Goal: Entertainment & Leisure: Browse casually

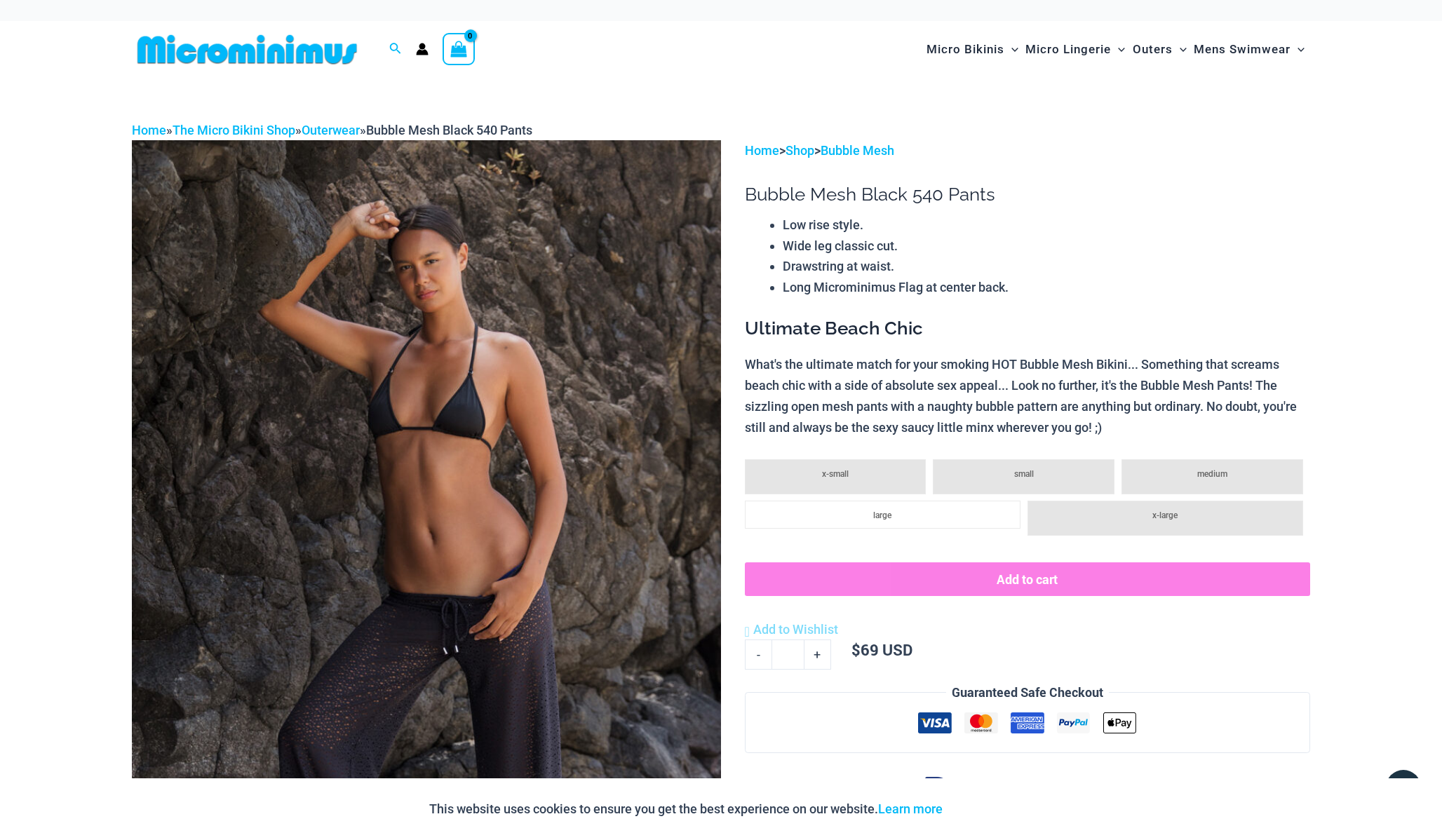
click at [461, 59] on span "View Shopping Cart, empty" at bounding box center [458, 51] width 16 height 22
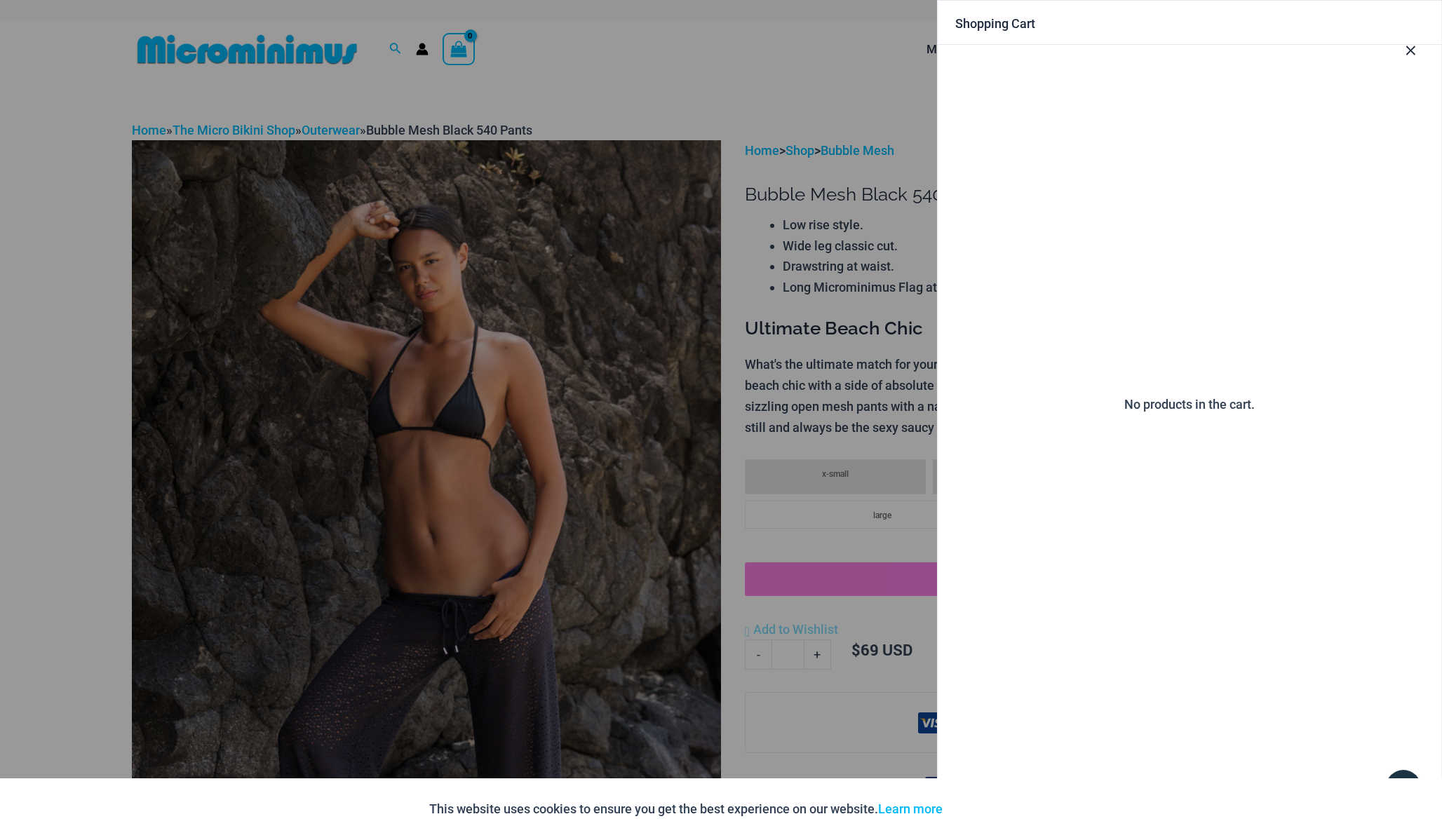
click at [700, 120] on div at bounding box center [721, 420] width 1442 height 840
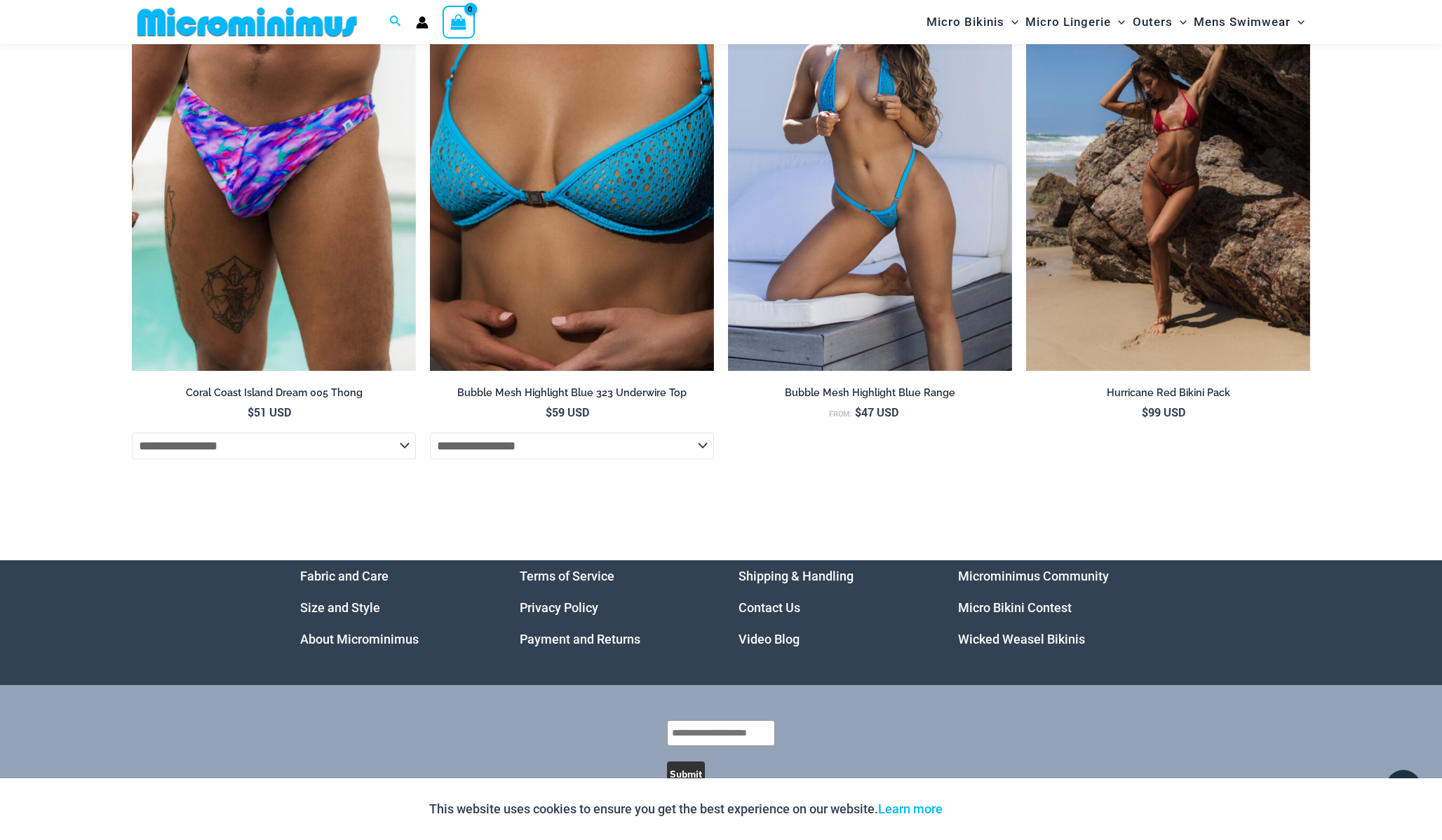
scroll to position [5105, 0]
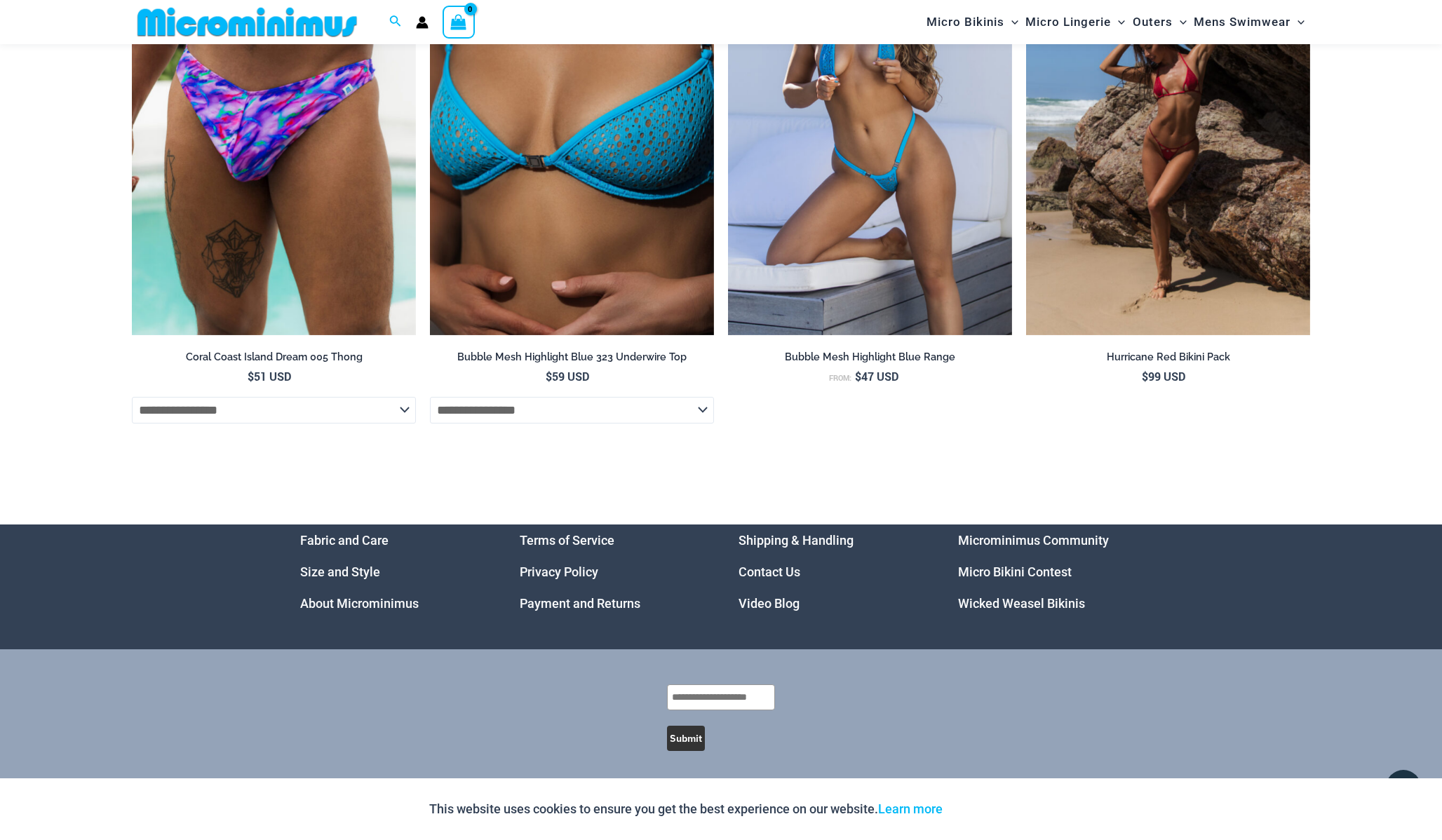
click at [763, 596] on link "Video Blog" at bounding box center [769, 604] width 61 height 15
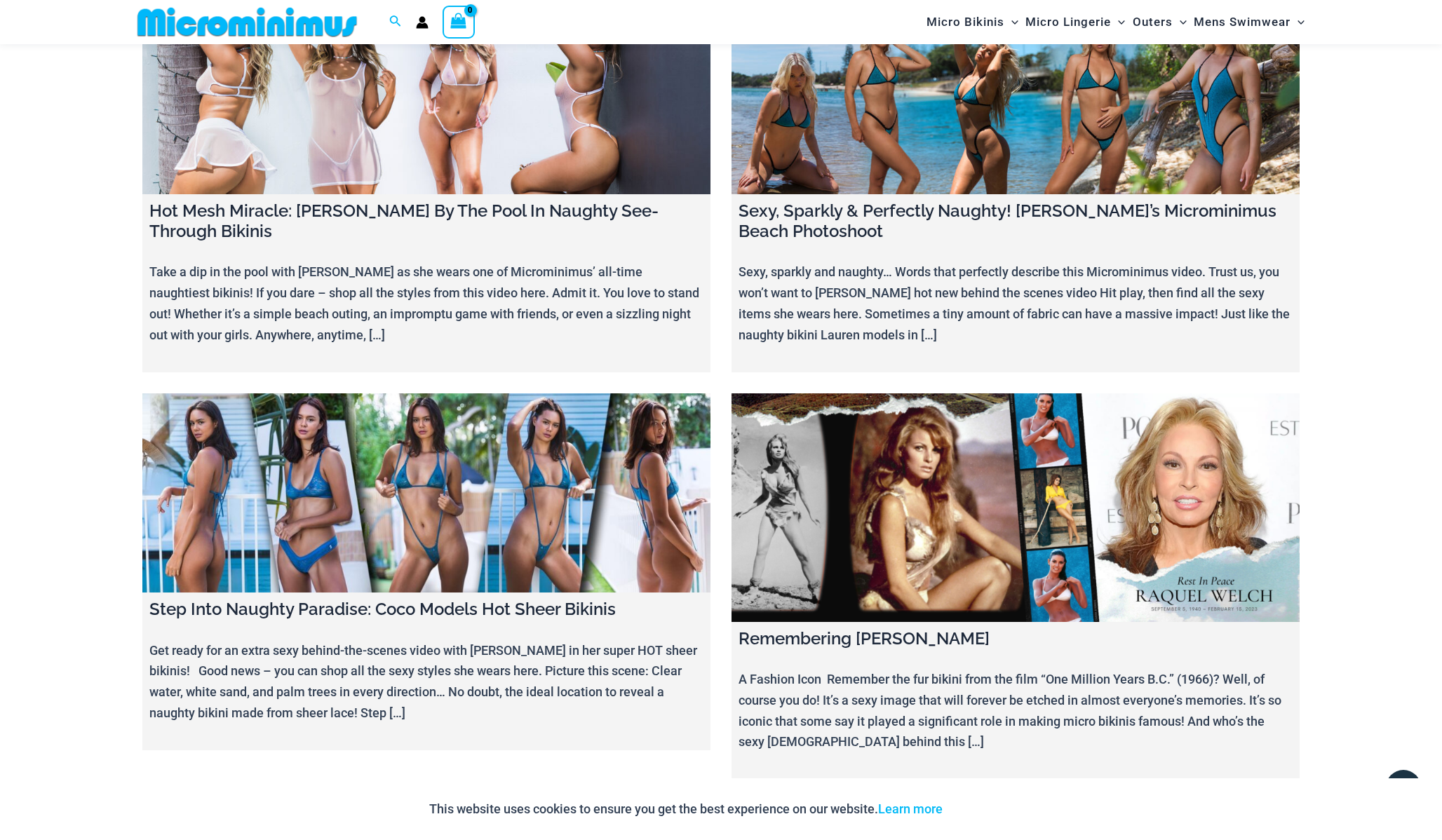
scroll to position [14010, 0]
